Goal: Information Seeking & Learning: Learn about a topic

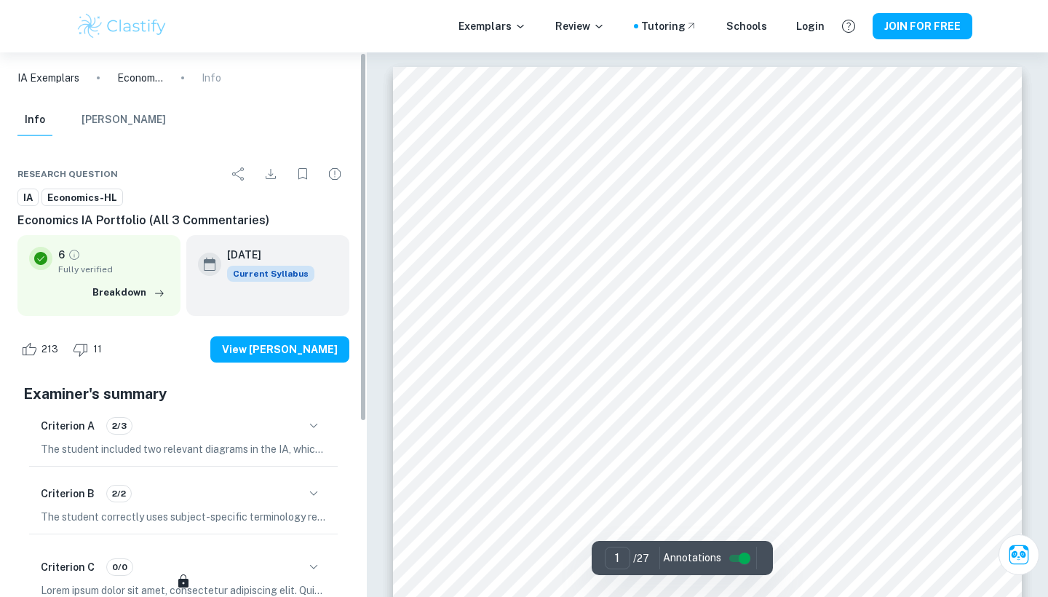
click at [309, 418] on icon "button" at bounding box center [313, 425] width 17 height 17
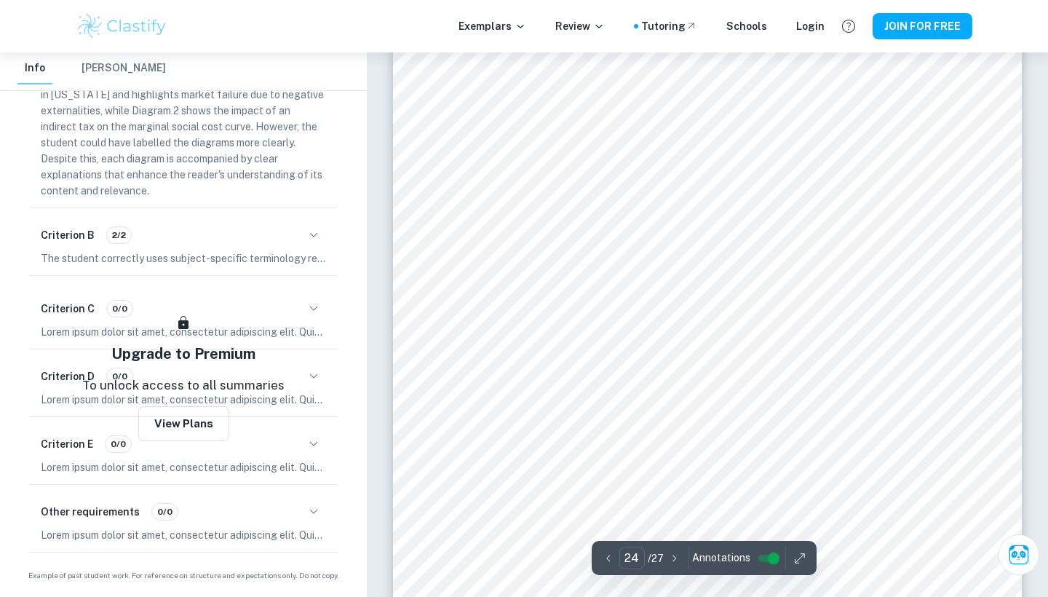
scroll to position [19497, 0]
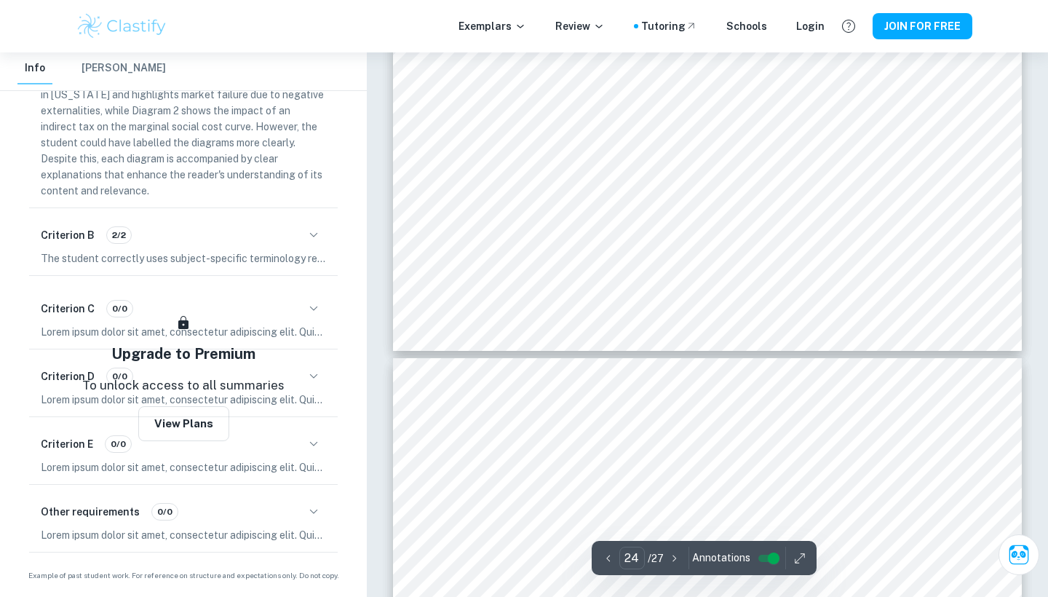
type input "23"
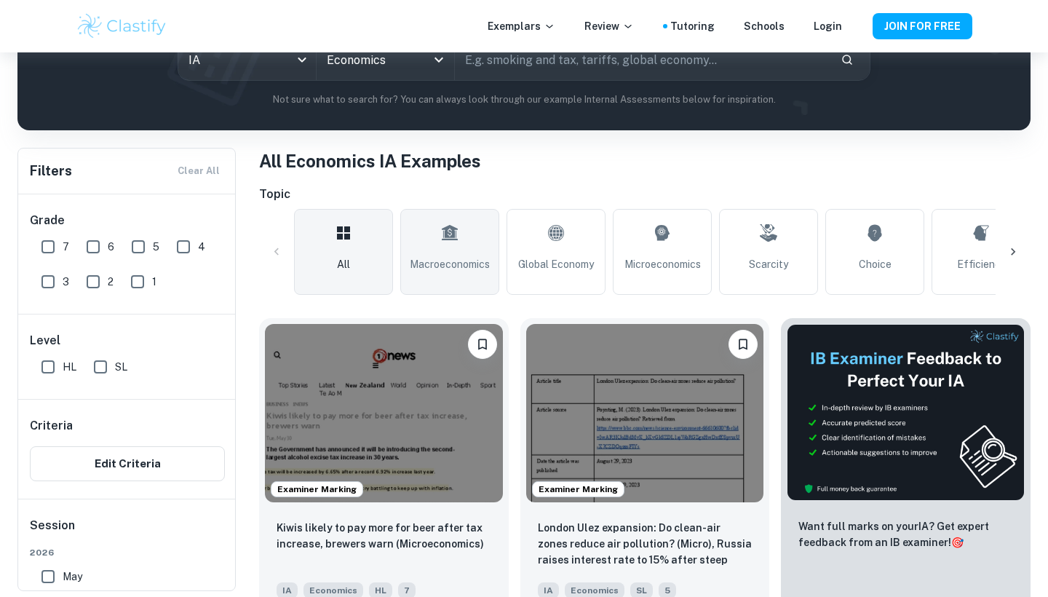
scroll to position [197, 0]
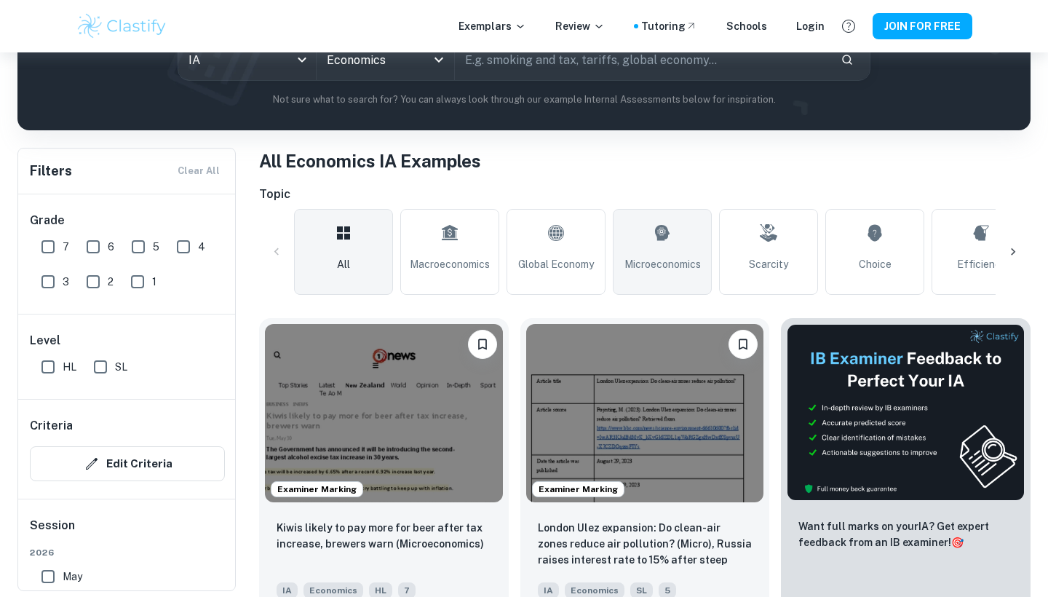
click at [665, 267] on span "Microeconomics" at bounding box center [662, 264] width 76 height 16
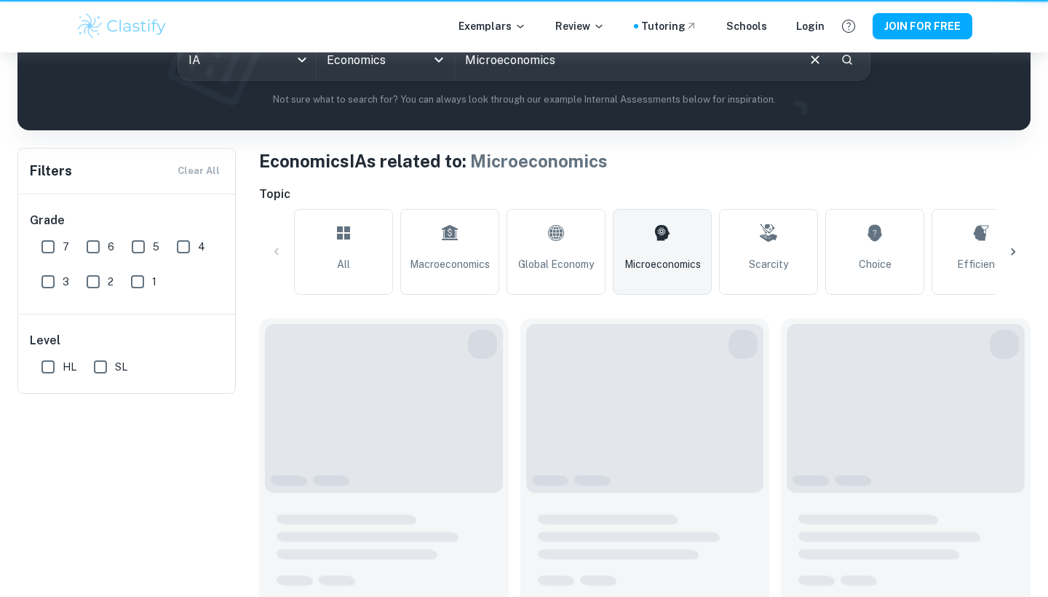
type input "Microeconomics"
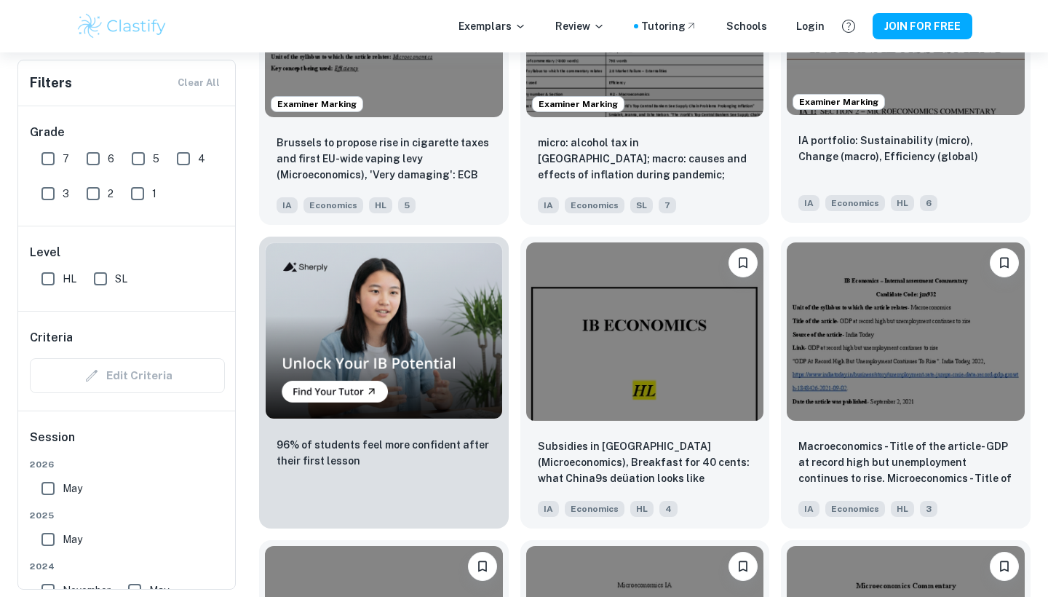
scroll to position [887, 0]
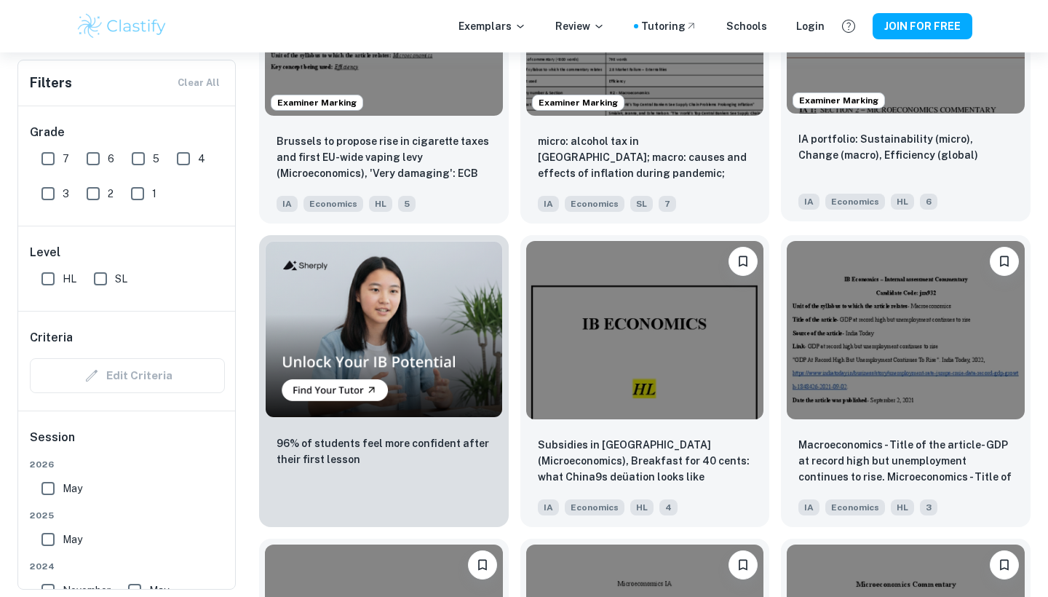
click at [886, 104] on img at bounding box center [906, 24] width 238 height 178
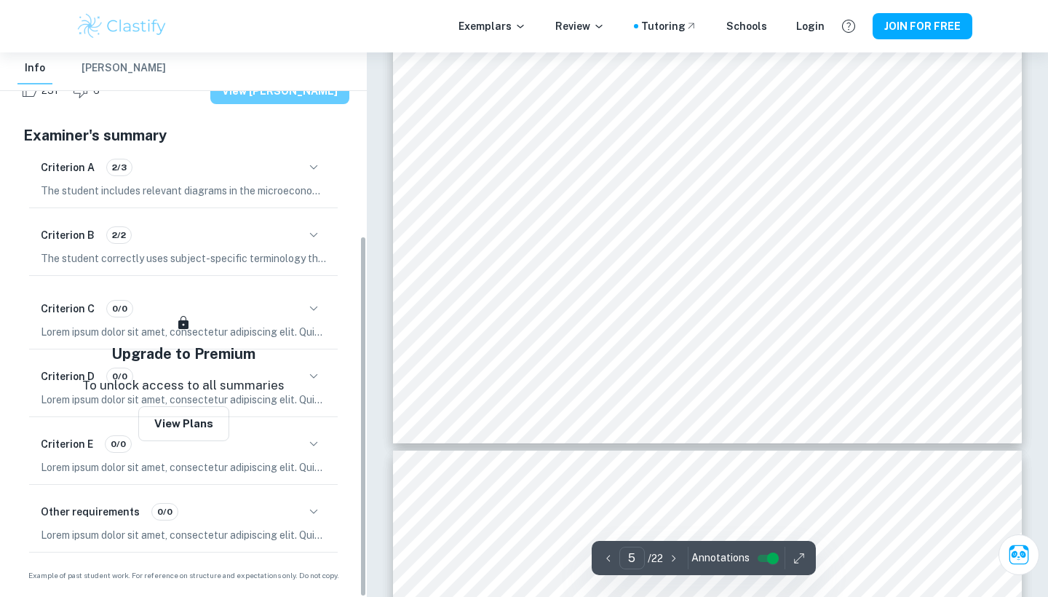
scroll to position [3926, 0]
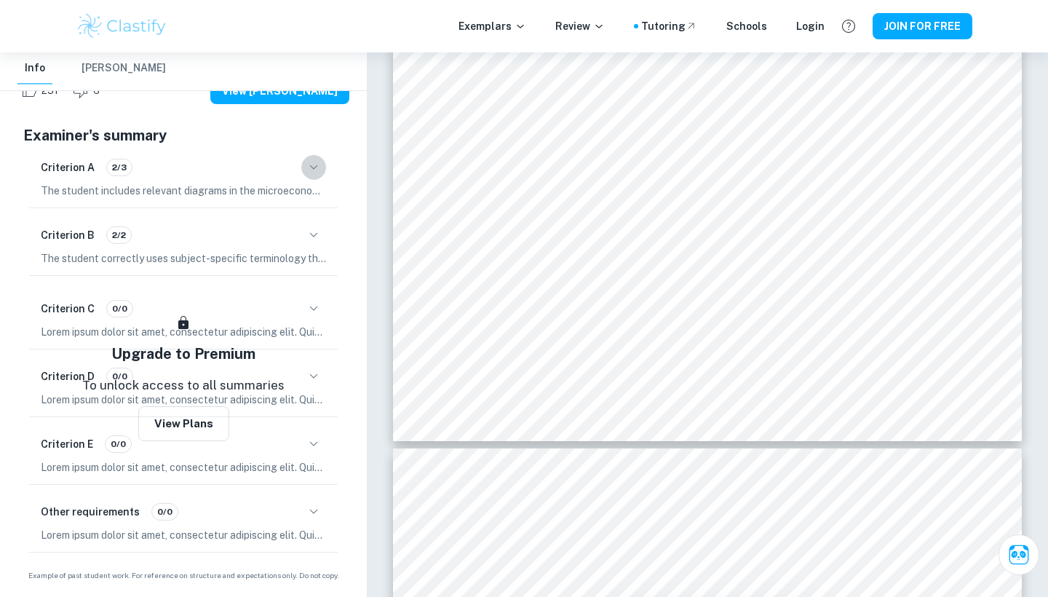
click at [314, 163] on icon "button" at bounding box center [313, 167] width 17 height 17
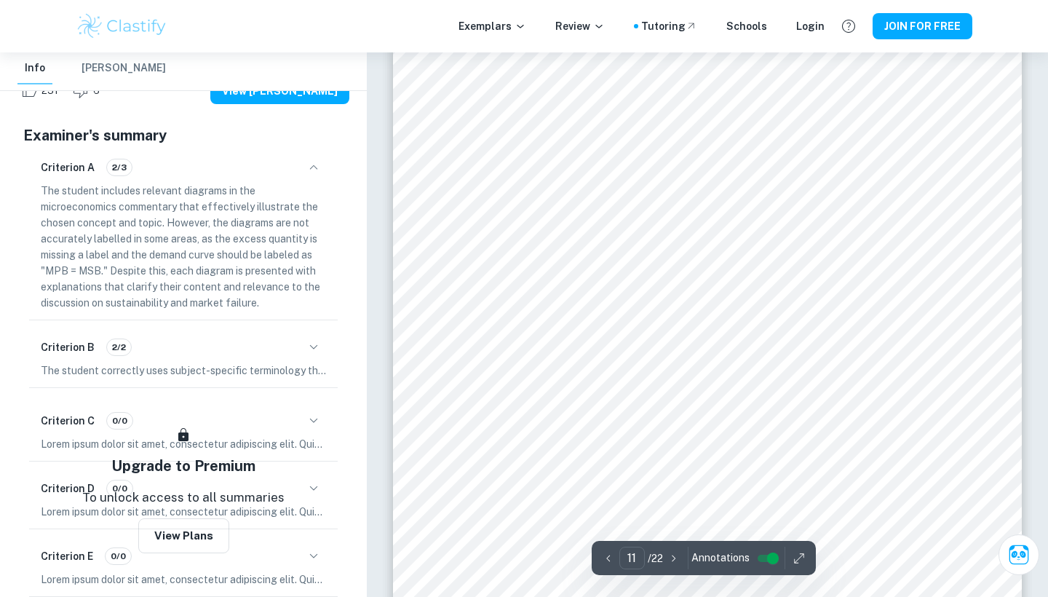
scroll to position [8949, 0]
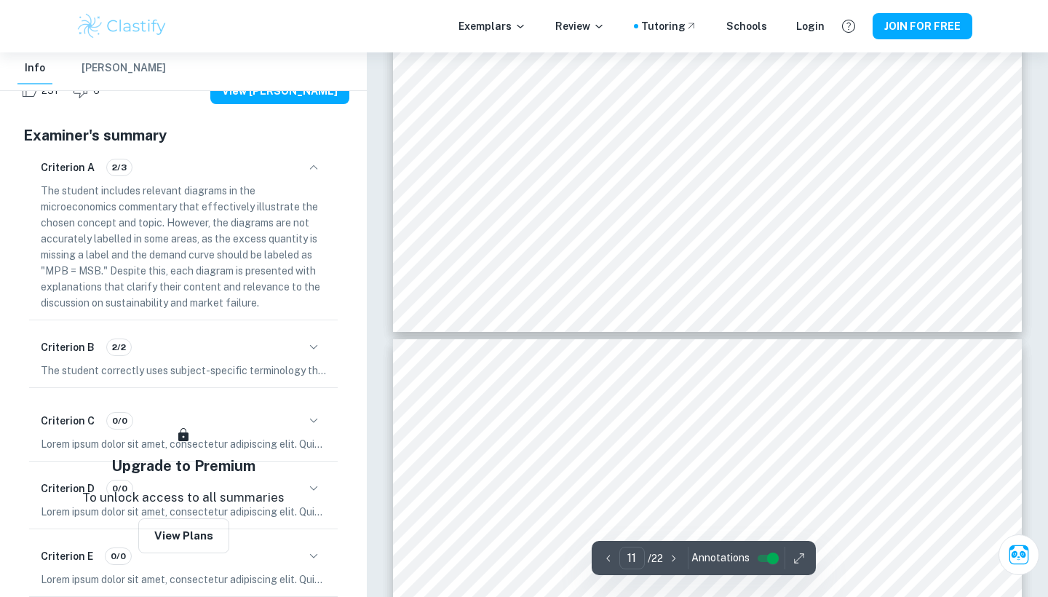
type input "12"
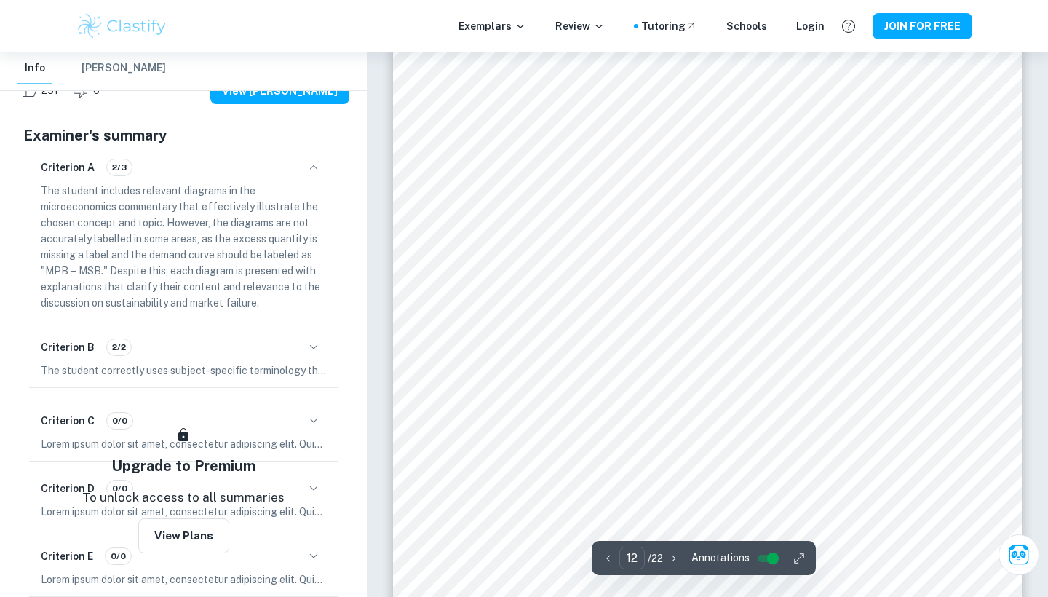
scroll to position [9537, 0]
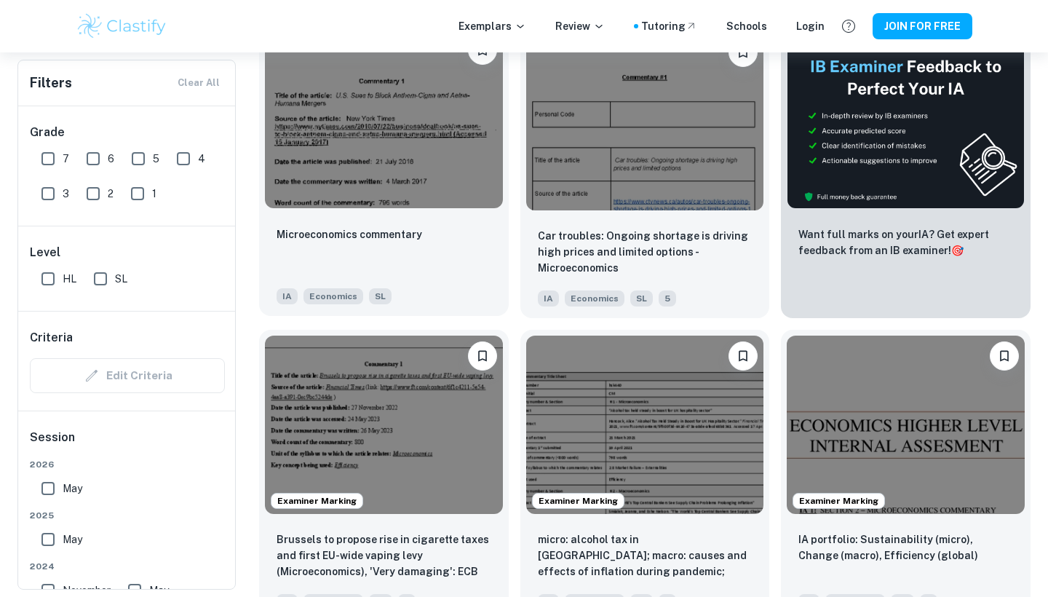
scroll to position [487, 0]
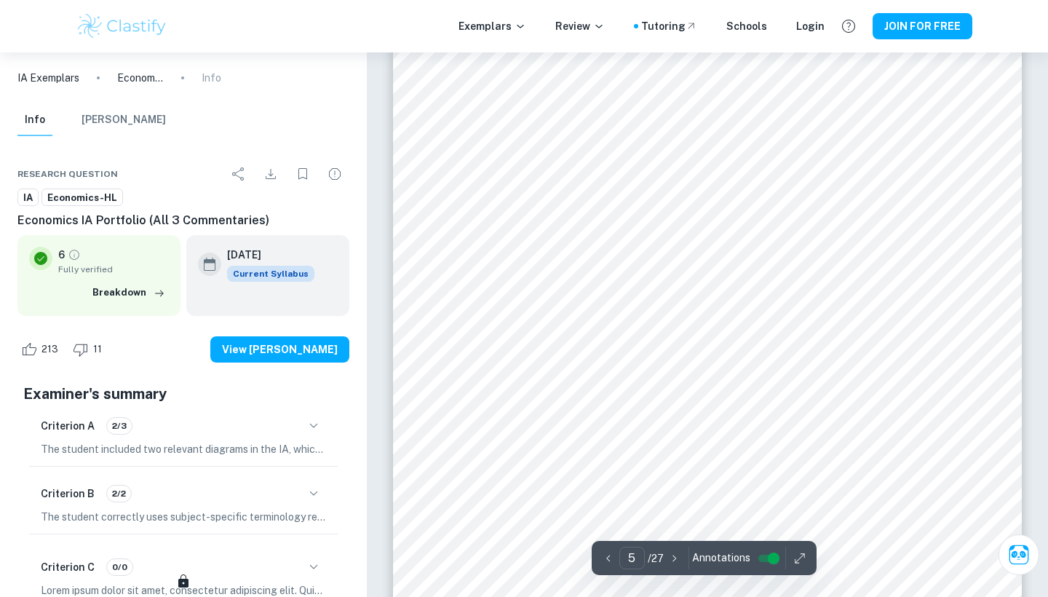
scroll to position [3597, 0]
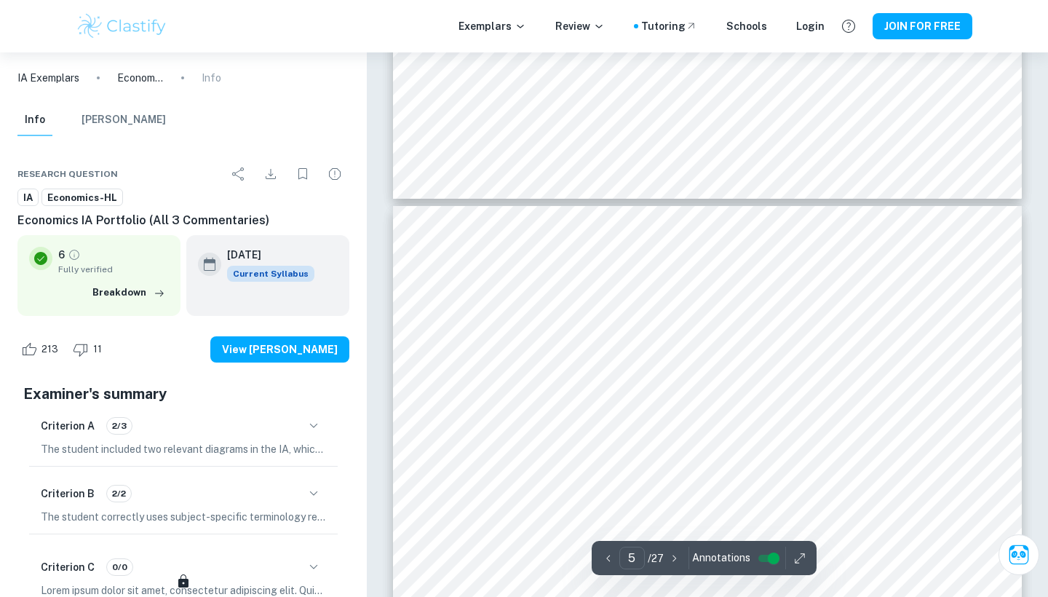
scroll to position [3337, 0]
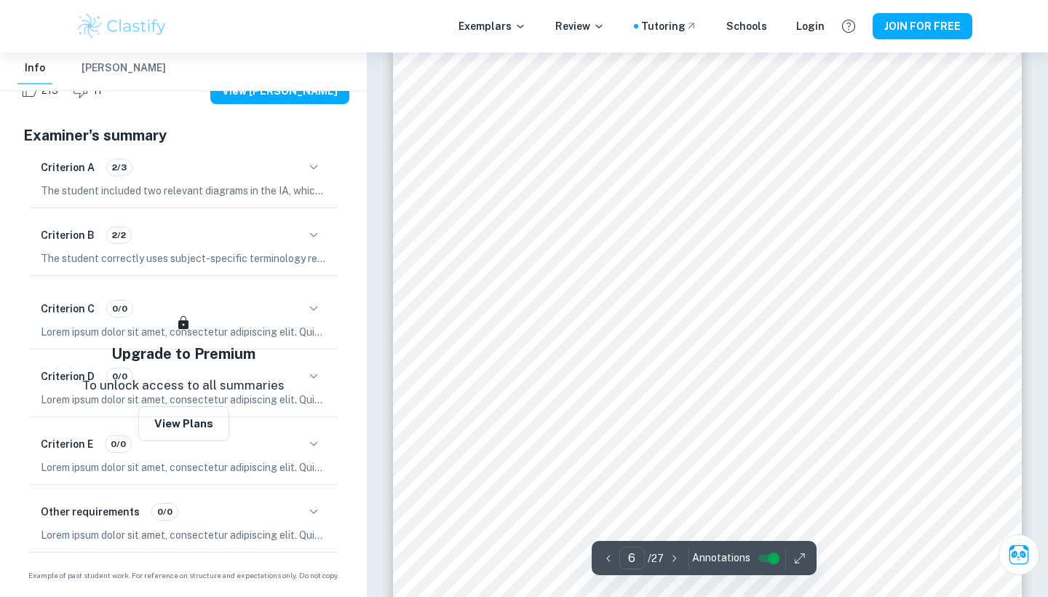
scroll to position [4327, 0]
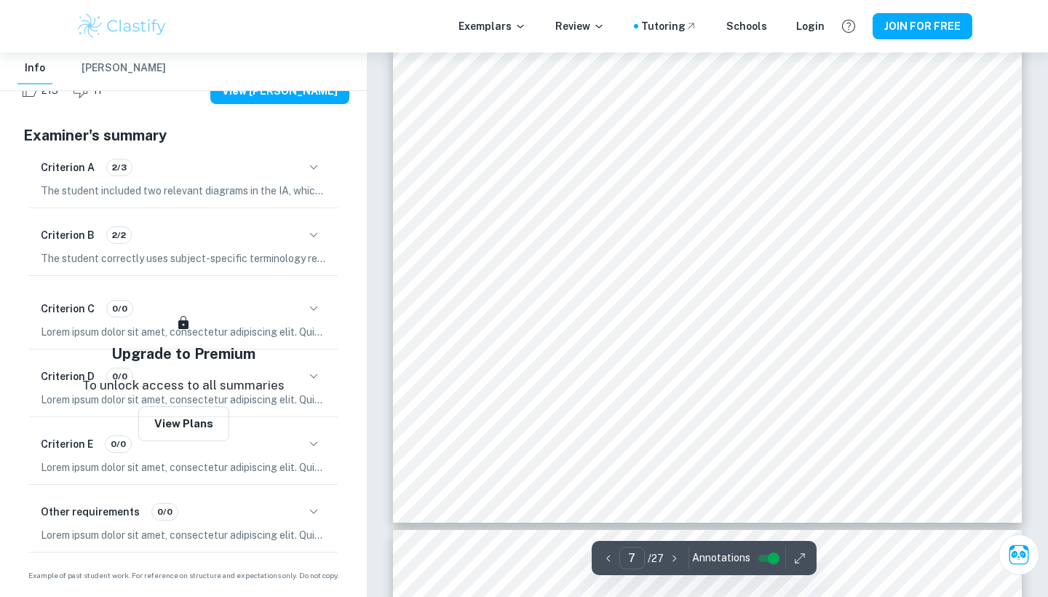
scroll to position [5491, 0]
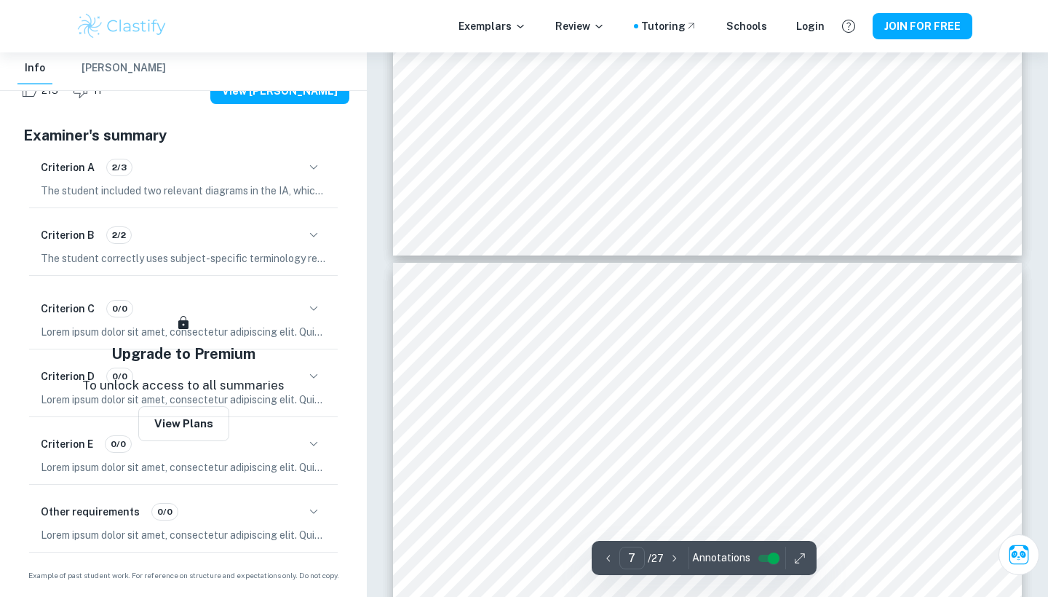
type input "6"
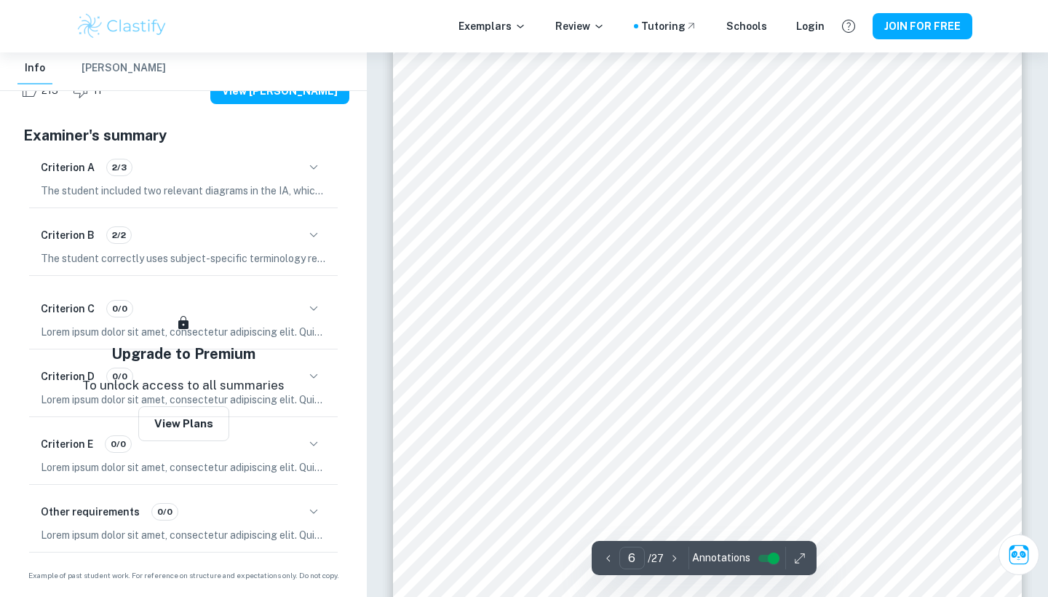
scroll to position [4367, 0]
